Goal: Information Seeking & Learning: Learn about a topic

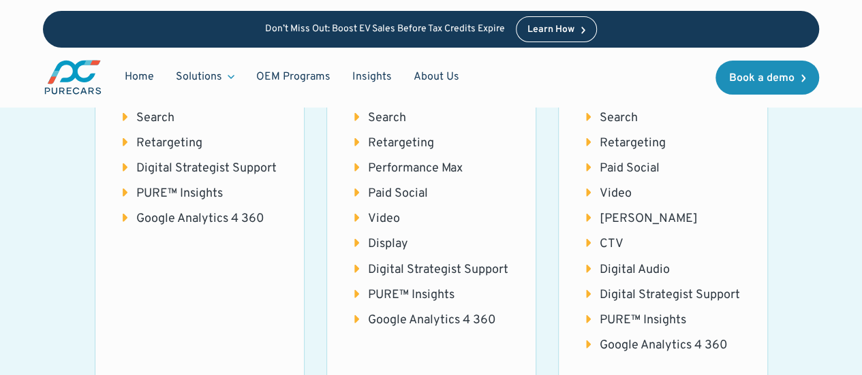
scroll to position [1853, 0]
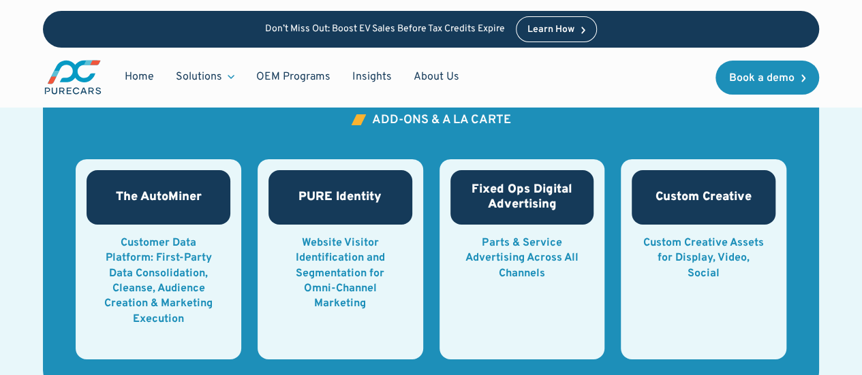
click at [474, 28] on p "Don’t Miss Out: Boost EV Sales Before Tax Credits Expire" at bounding box center [385, 30] width 240 height 12
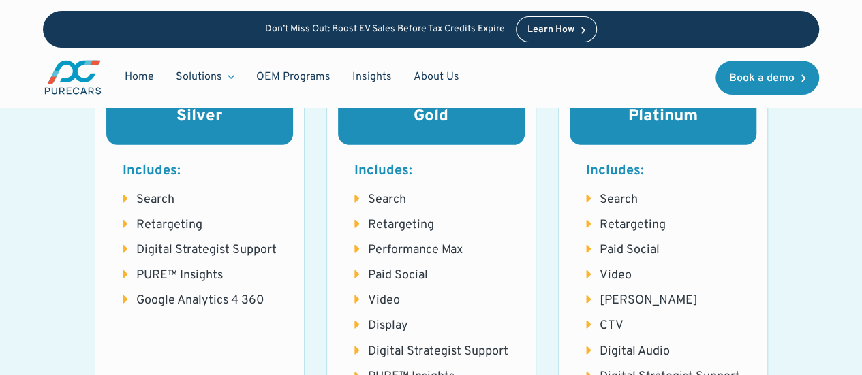
click at [474, 28] on p "Don’t Miss Out: Boost EV Sales Before Tax Credits Expire" at bounding box center [385, 30] width 240 height 12
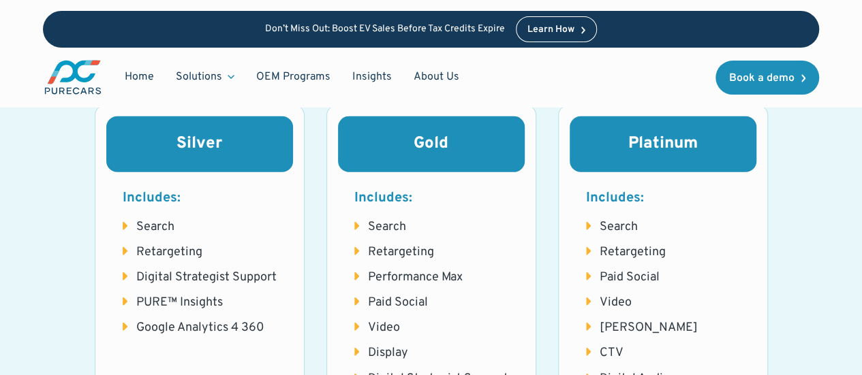
scroll to position [1744, 0]
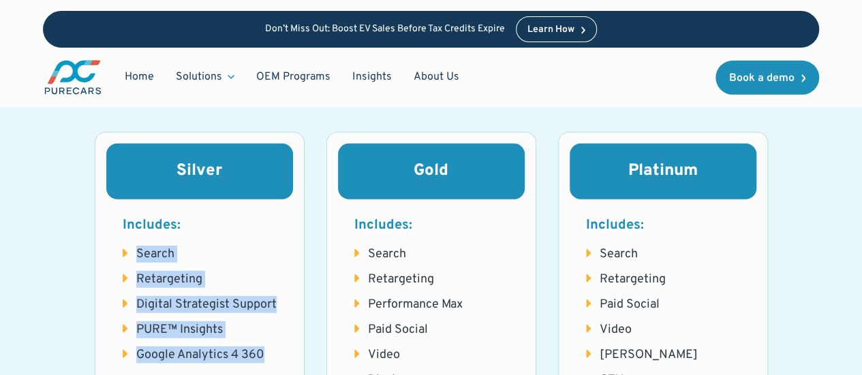
drag, startPoint x: 271, startPoint y: 337, endPoint x: 128, endPoint y: 236, distance: 175.0
click at [128, 246] on ul "Search Retargeting Digital Strategist Support PURE™ Insights Google Analytics 4…" at bounding box center [200, 305] width 154 height 119
copy ul "Search Retargeting Digital Strategist Support PURE™ Insights Google Analytics 4…"
click at [164, 246] on li "Search" at bounding box center [200, 254] width 154 height 17
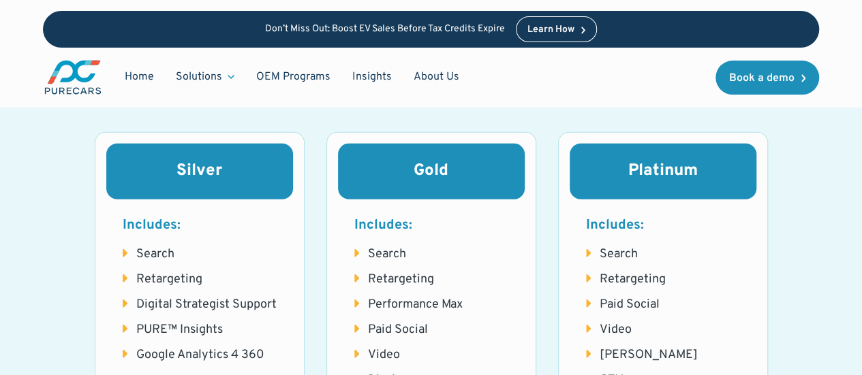
click at [305, 334] on div "Silver Includes: Search Retargeting Digital Strategist Support PURE™ Insights G…" at bounding box center [431, 349] width 673 height 435
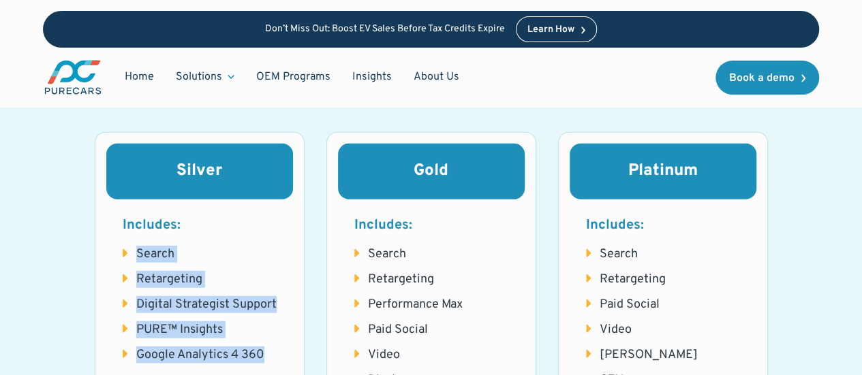
drag, startPoint x: 279, startPoint y: 333, endPoint x: 130, endPoint y: 245, distance: 173.5
click at [130, 245] on div "Includes: Search Retargeting Digital Strategist Support PURE™ Insights Google A…" at bounding box center [199, 290] width 187 height 181
copy ul "Search Retargeting Digital Strategist Support PURE™ Insights Google Analytics 4…"
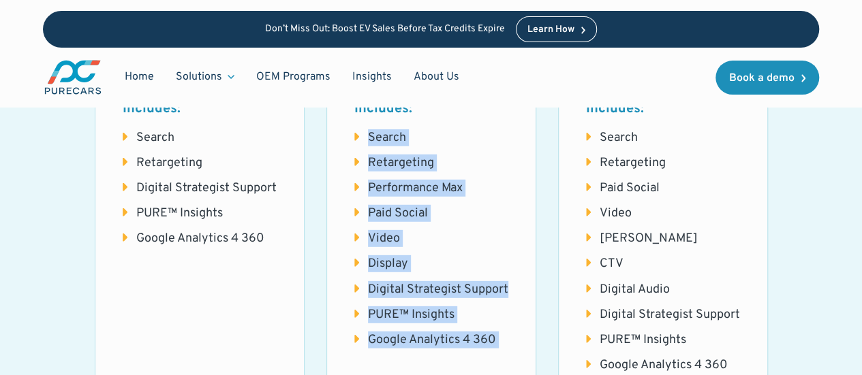
scroll to position [1863, 0]
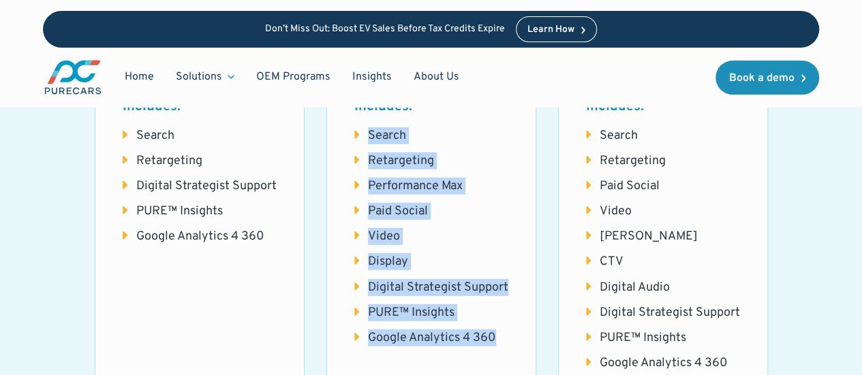
drag, startPoint x: 368, startPoint y: 232, endPoint x: 496, endPoint y: 323, distance: 156.9
click at [496, 323] on ul "Search Retargeting Performance [PERSON_NAME] Social Video Display Digital Strat…" at bounding box center [431, 237] width 154 height 220
copy ul "Search Retargeting Performance [PERSON_NAME] Social Video Display Digital Strat…"
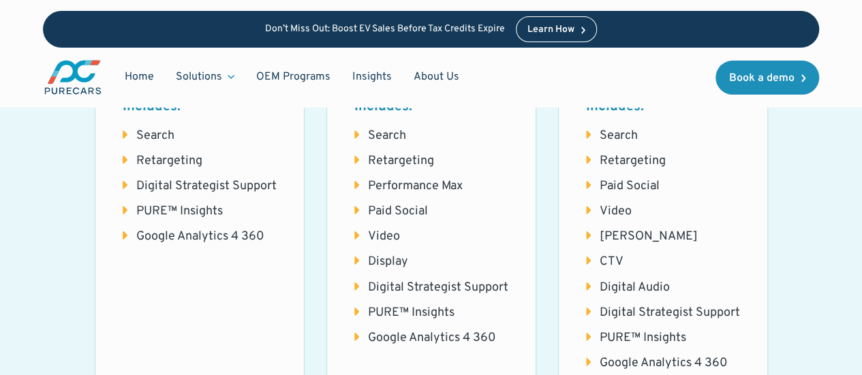
click at [624, 279] on li "Digital Audio" at bounding box center [663, 287] width 154 height 17
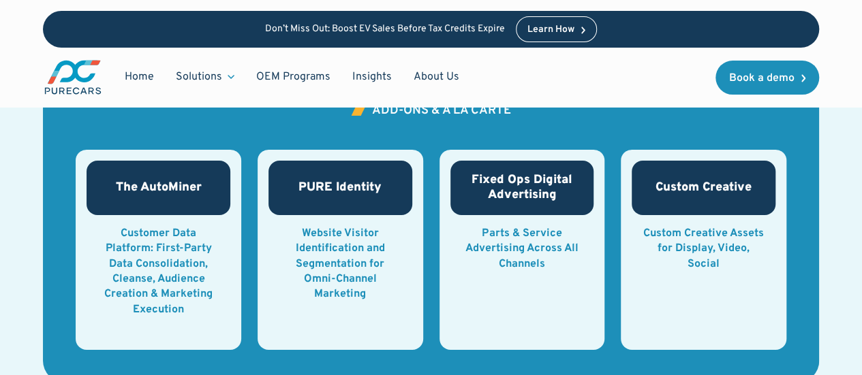
scroll to position [2244, 0]
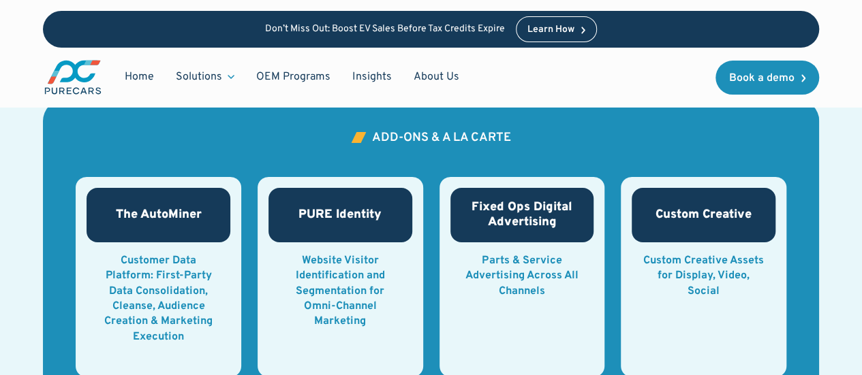
drag, startPoint x: 725, startPoint y: 264, endPoint x: 287, endPoint y: 197, distance: 443.2
click at [287, 197] on div "The AutoMiner Customer Data Platform: First-Party Data Consolidation, Cleanse, …" at bounding box center [431, 277] width 711 height 200
click at [196, 188] on div "The AutoMiner" at bounding box center [159, 215] width 144 height 55
click at [106, 202] on div "The AutoMiner" at bounding box center [159, 215] width 144 height 55
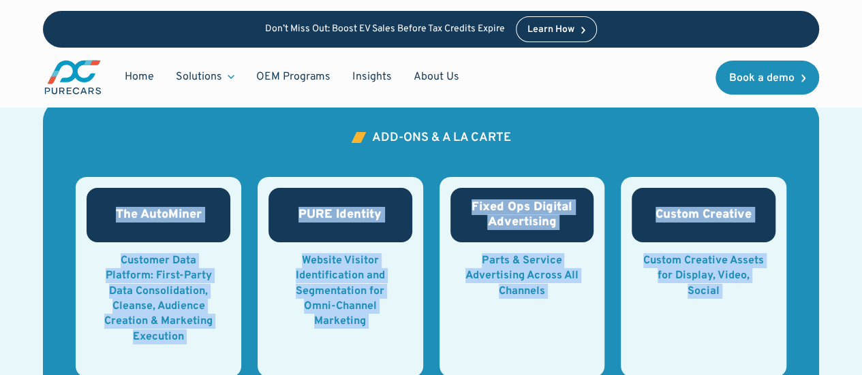
drag, startPoint x: 117, startPoint y: 188, endPoint x: 718, endPoint y: 345, distance: 621.8
click at [718, 345] on div "The AutoMiner Customer Data Platform: First-Party Data Consolidation, Cleanse, …" at bounding box center [431, 277] width 711 height 200
copy div "The AutoMiner Customer Data Platform: First-Party Data Consolidation, Cleanse, …"
click at [737, 331] on div "Custom Creative Custom Creative Assets for Display, Video, Social CTA here" at bounding box center [704, 277] width 166 height 200
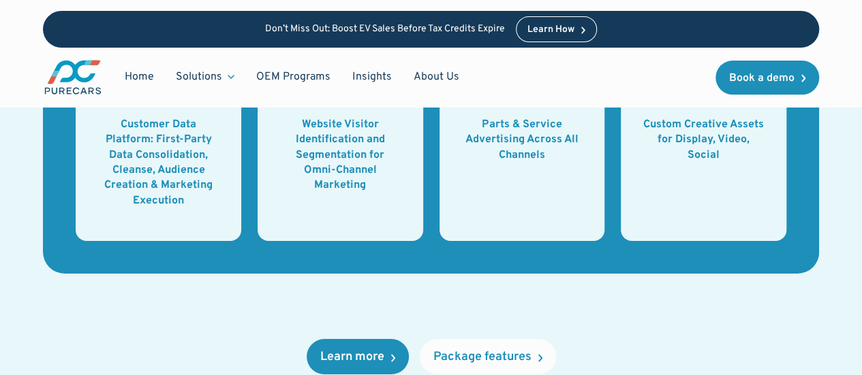
scroll to position [2489, 0]
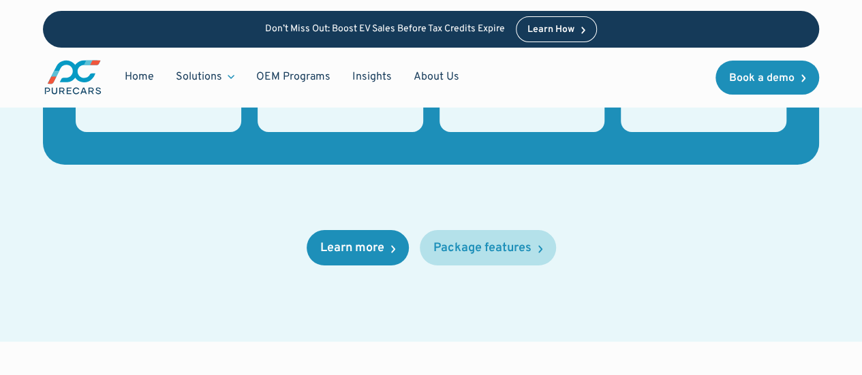
click at [482, 243] on div "Package features" at bounding box center [482, 249] width 98 height 12
